Goal: Transaction & Acquisition: Purchase product/service

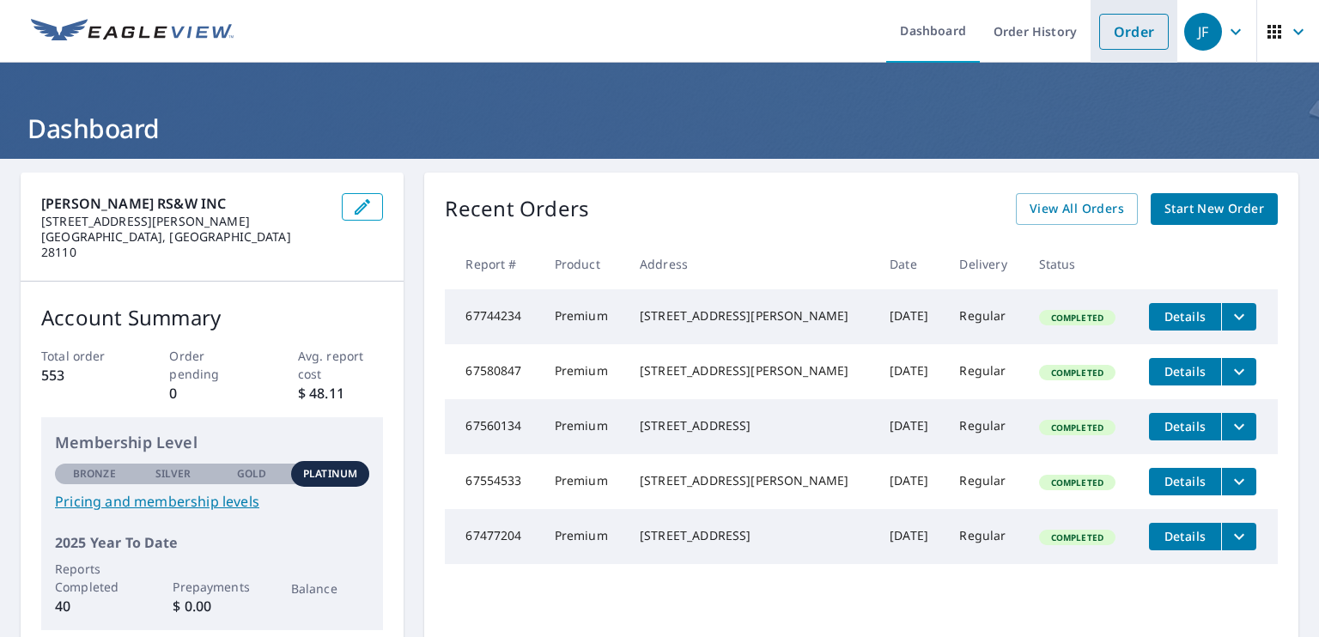
click at [1119, 30] on link "Order" at bounding box center [1134, 32] width 70 height 36
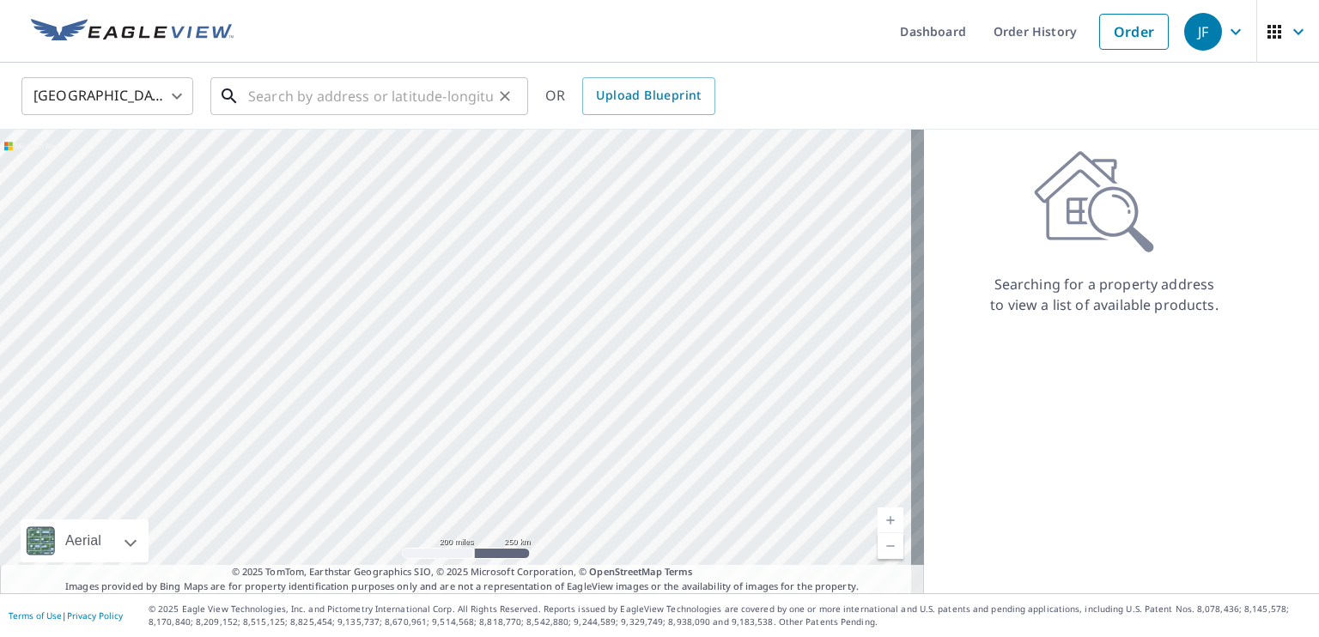
click at [261, 95] on input "text" at bounding box center [370, 96] width 245 height 48
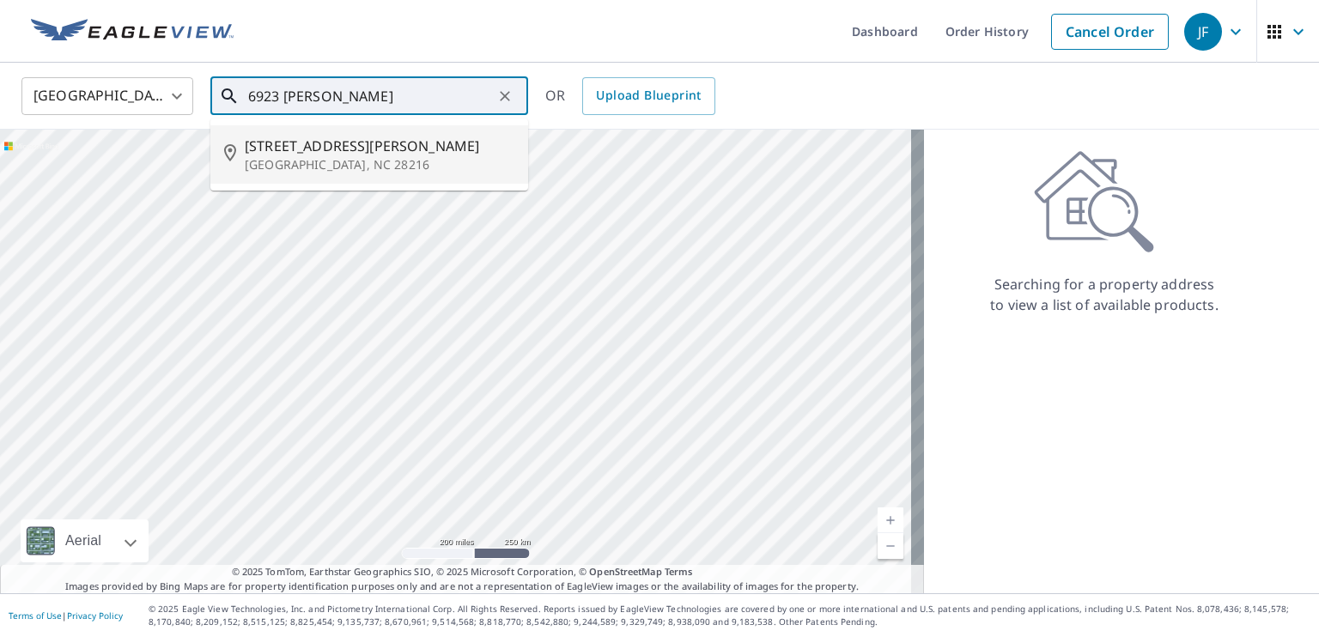
click at [282, 150] on span "[STREET_ADDRESS][PERSON_NAME]" at bounding box center [380, 146] width 270 height 21
type input "[STREET_ADDRESS][PERSON_NAME][PERSON_NAME]"
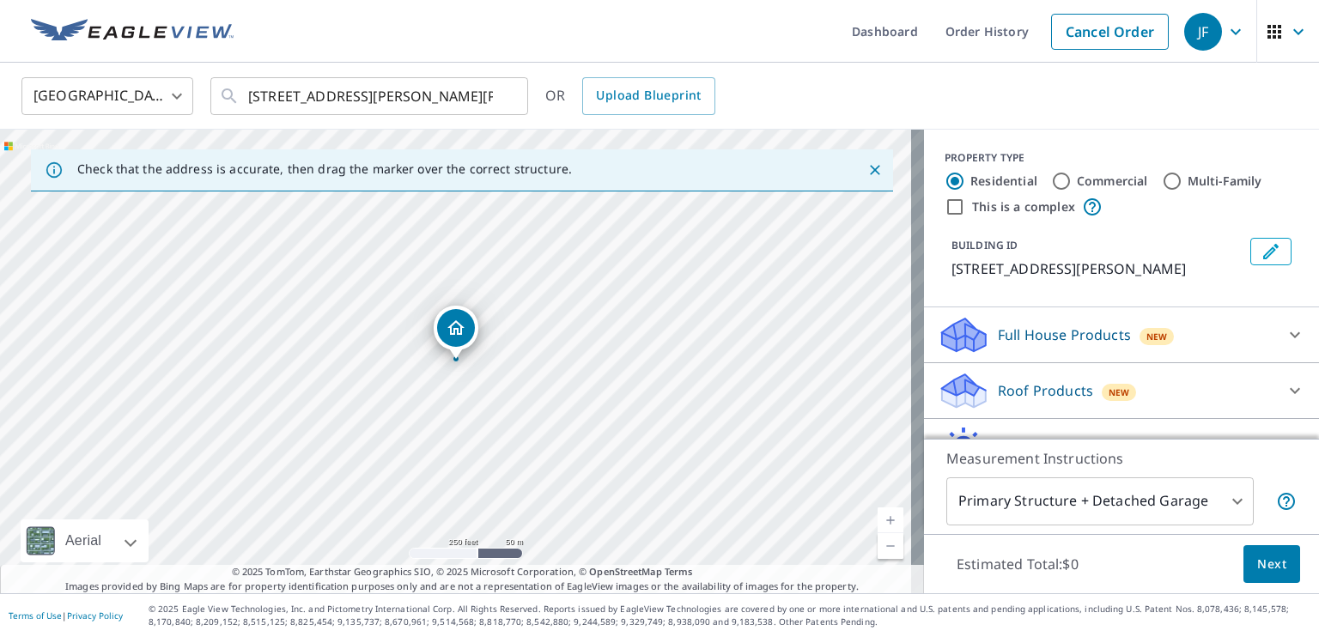
click at [1034, 393] on p "Roof Products" at bounding box center [1045, 390] width 95 height 21
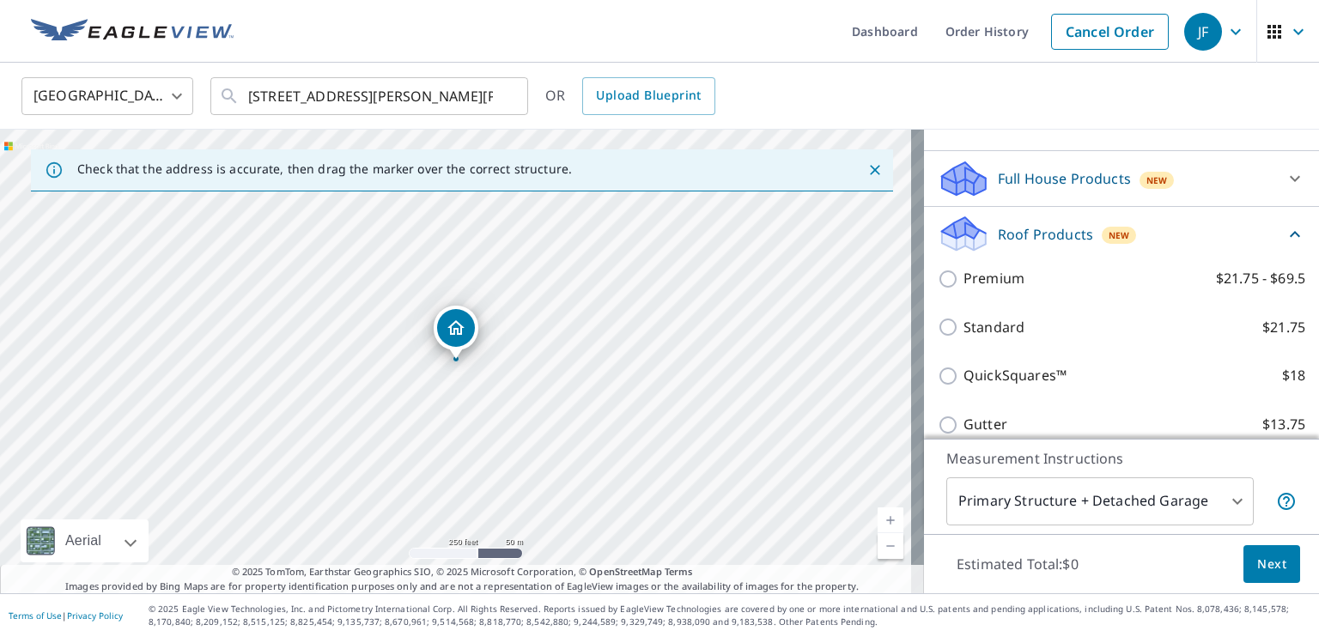
scroll to position [172, 0]
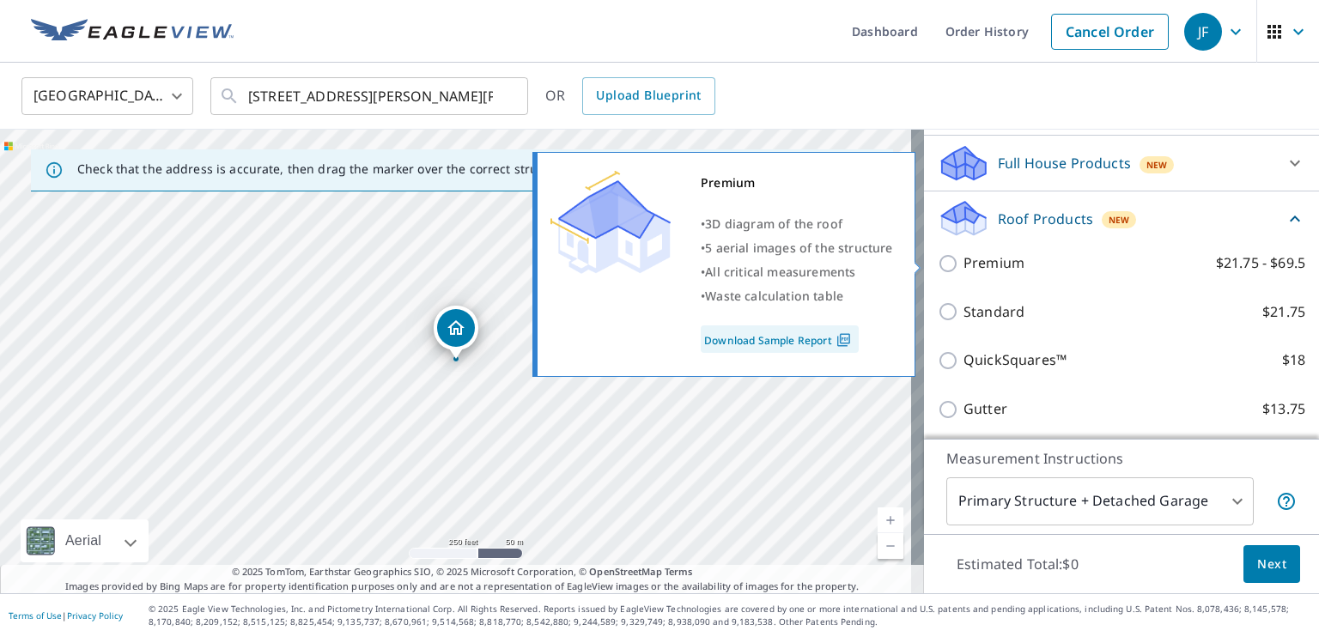
click at [938, 260] on input "Premium $21.75 - $69.5" at bounding box center [951, 263] width 26 height 21
checkbox input "true"
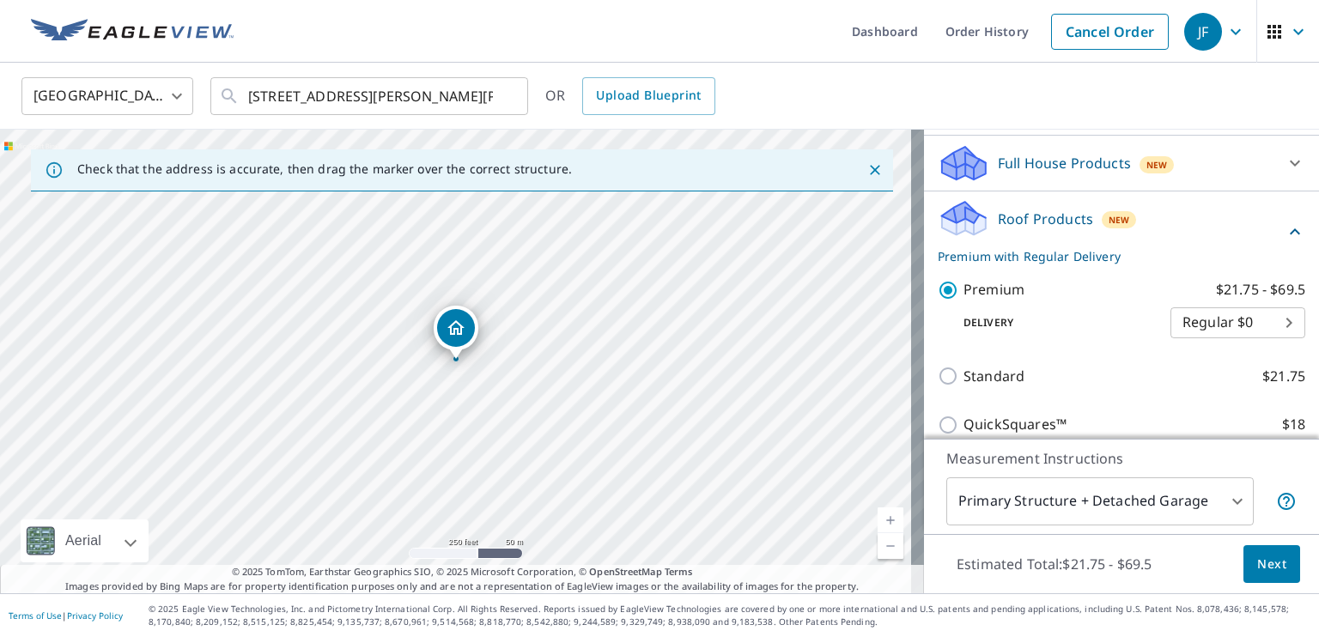
click at [1273, 562] on button "Next" at bounding box center [1271, 564] width 57 height 39
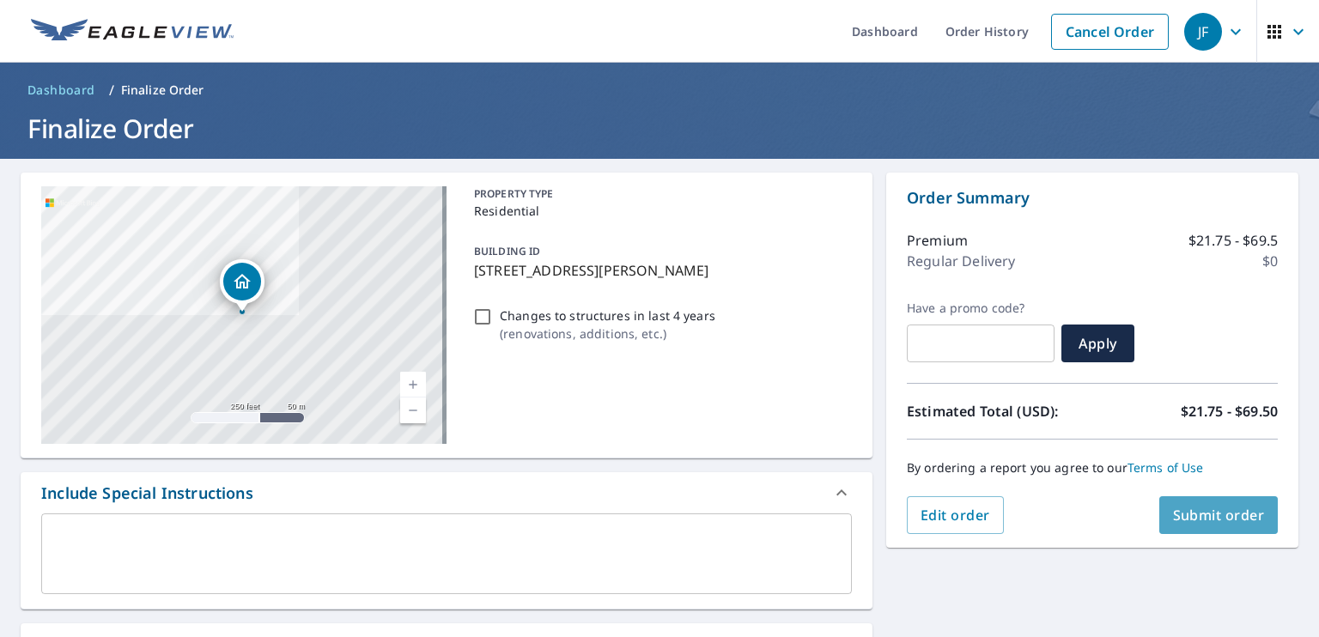
click at [1215, 513] on span "Submit order" at bounding box center [1219, 515] width 92 height 19
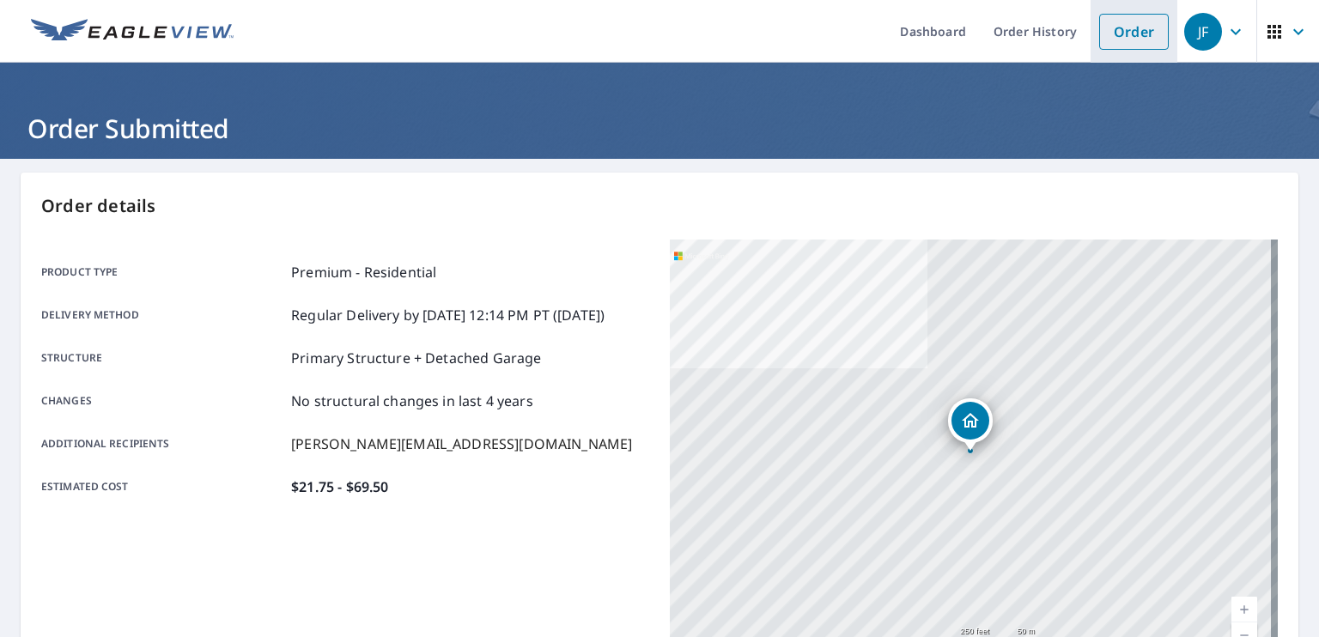
click at [1104, 27] on link "Order" at bounding box center [1134, 32] width 70 height 36
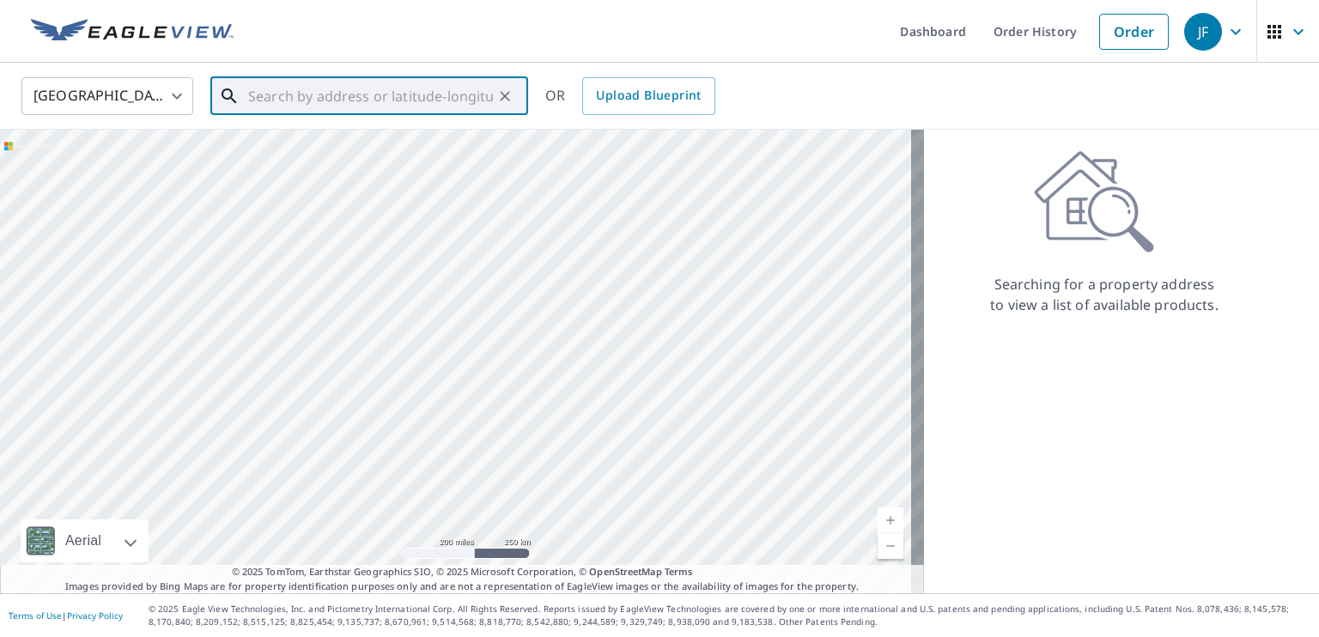
click at [257, 94] on input "text" at bounding box center [370, 96] width 245 height 48
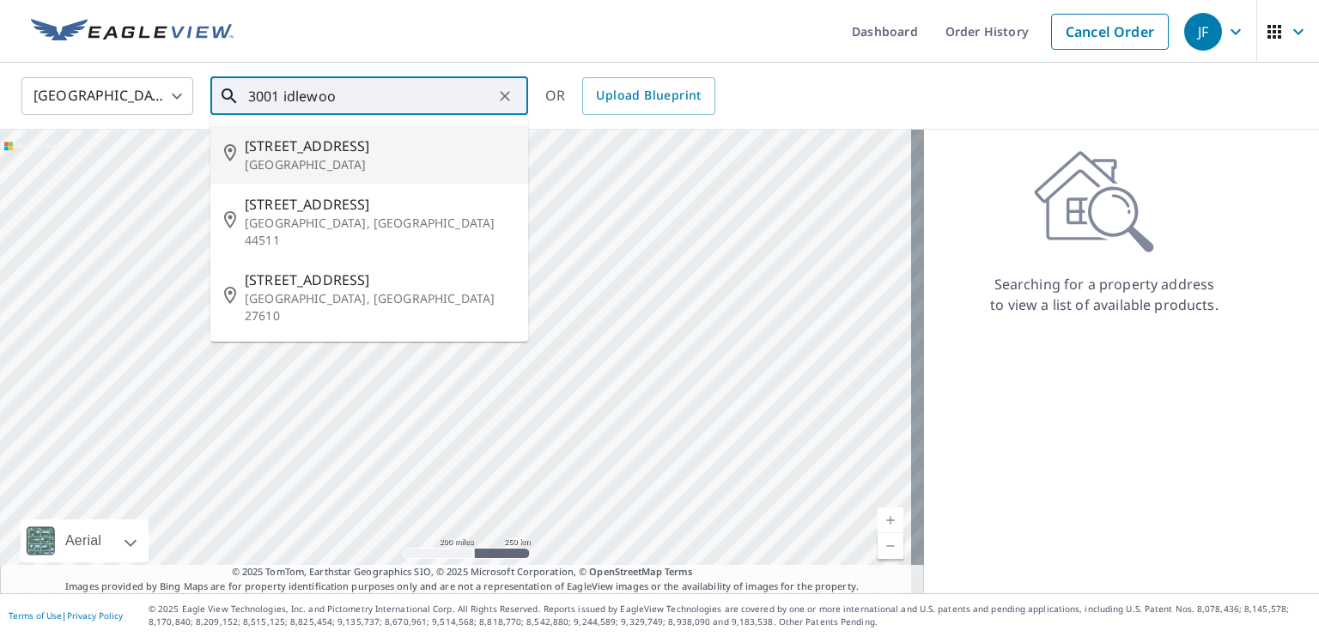
click at [292, 151] on span "[STREET_ADDRESS]" at bounding box center [380, 146] width 270 height 21
type input "[STREET_ADDRESS]"
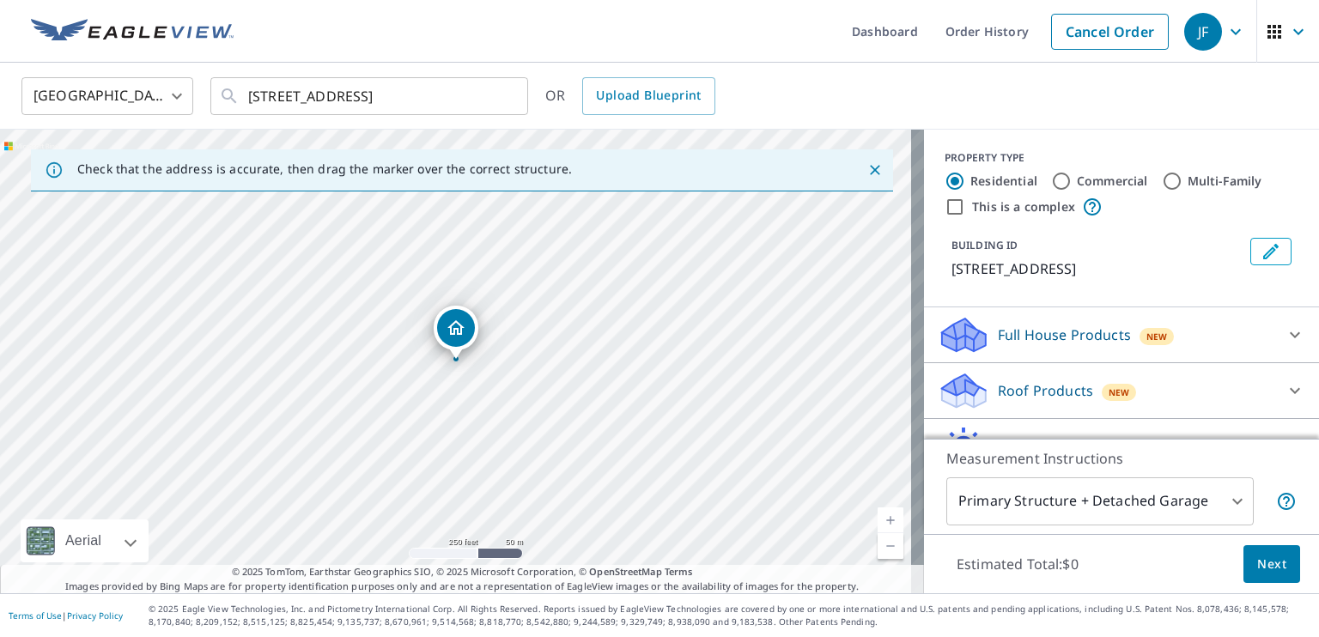
click at [1155, 393] on div "Roof Products New" at bounding box center [1106, 391] width 337 height 40
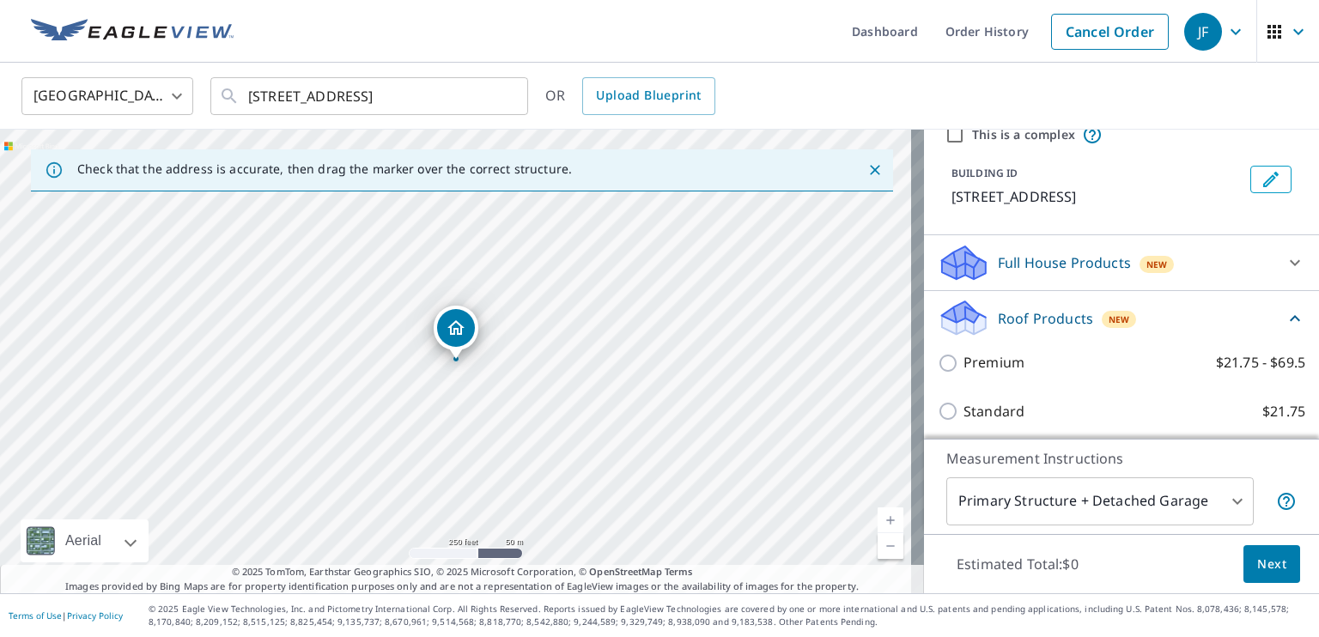
scroll to position [73, 0]
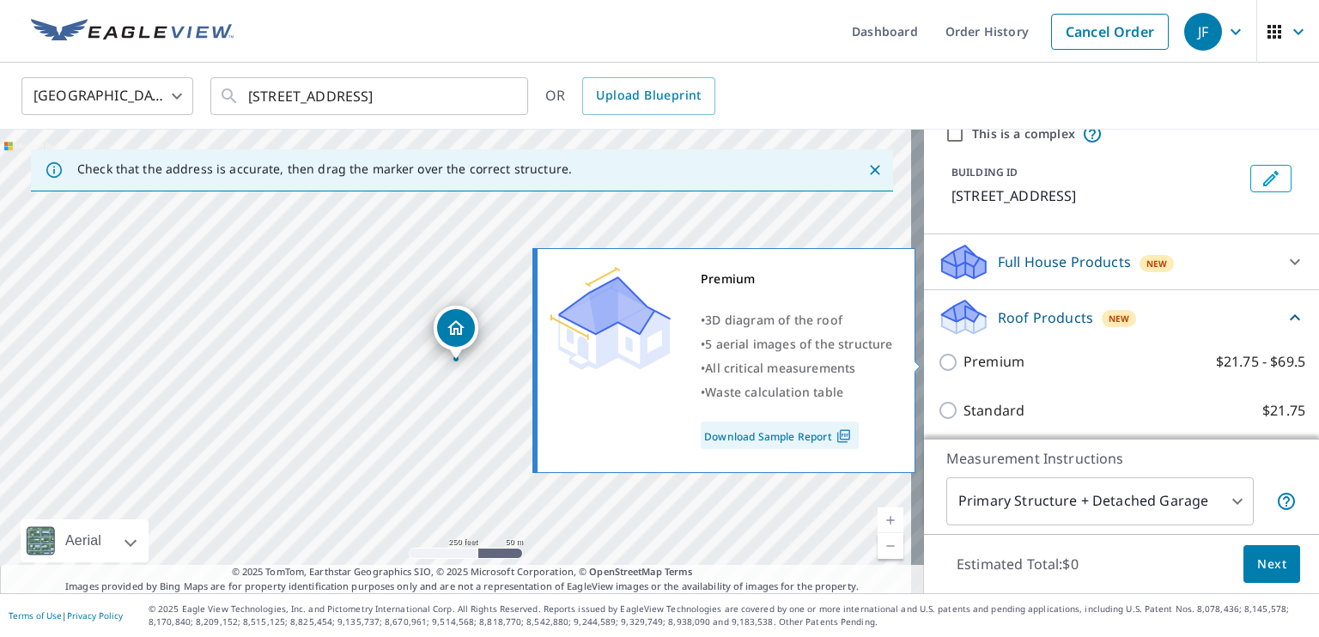
click at [938, 359] on input "Premium $21.75 - $69.5" at bounding box center [951, 362] width 26 height 21
checkbox input "true"
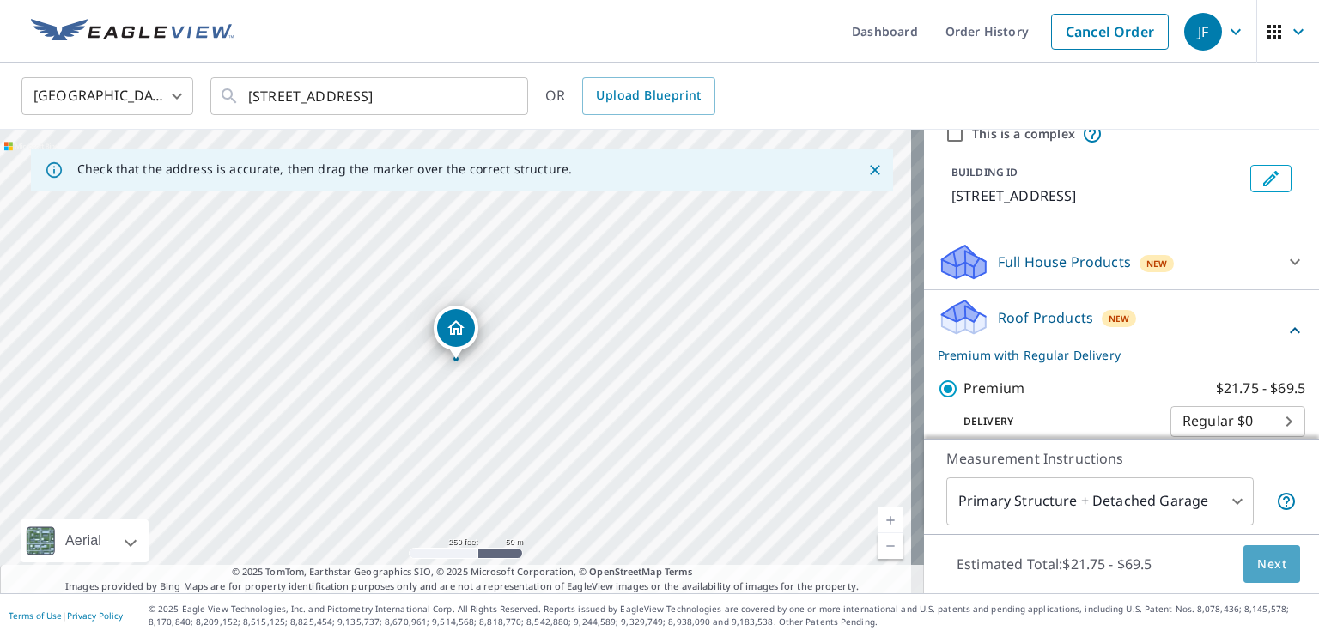
click at [1258, 562] on span "Next" at bounding box center [1271, 564] width 29 height 21
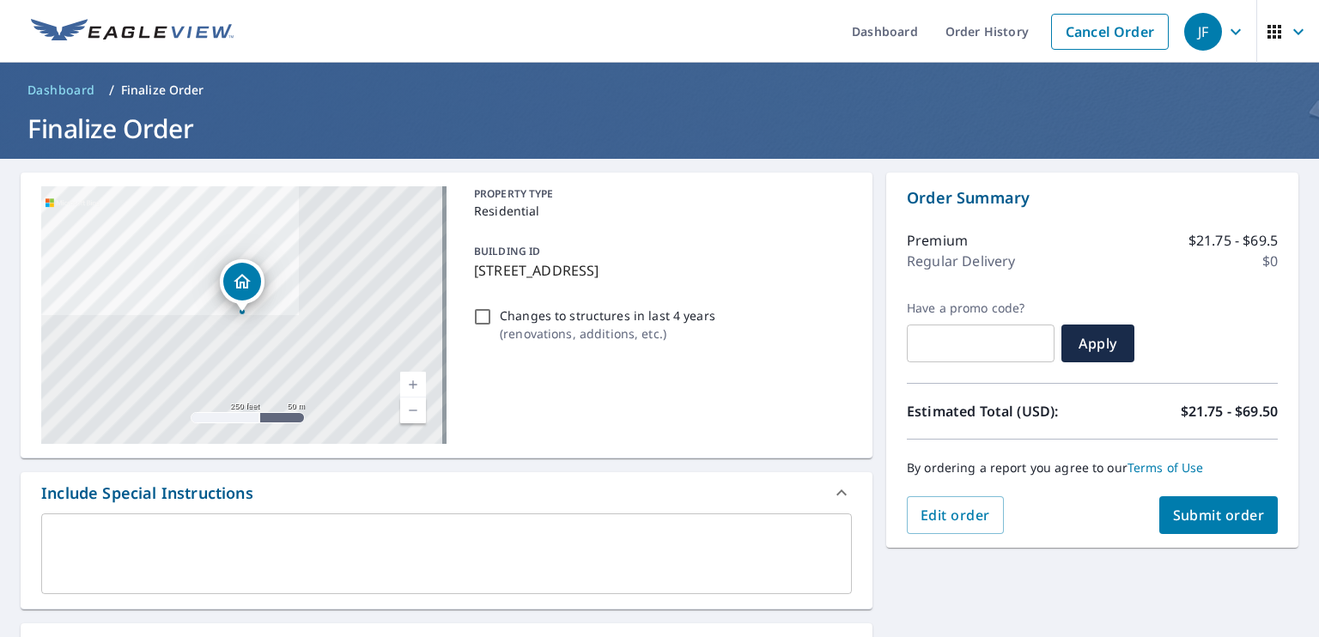
click at [1201, 512] on span "Submit order" at bounding box center [1219, 515] width 92 height 19
